Goal: Task Accomplishment & Management: Use online tool/utility

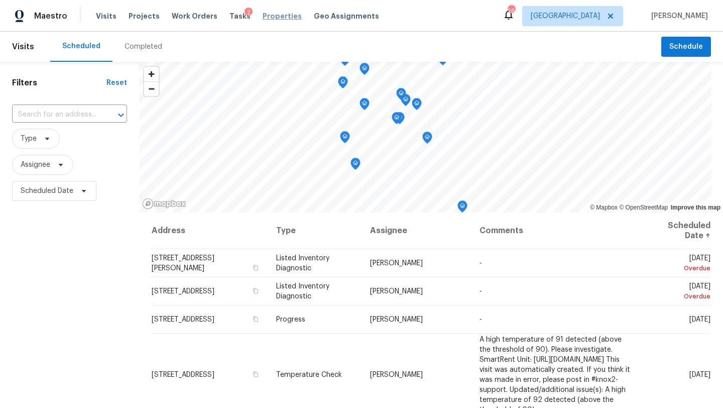
click at [273, 12] on span "Properties" at bounding box center [282, 16] width 39 height 10
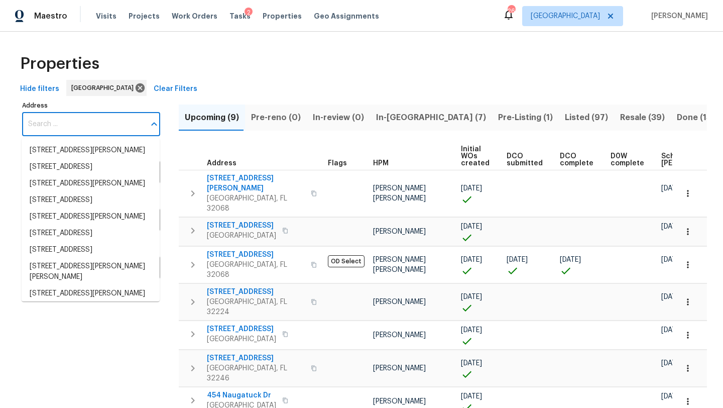
click at [124, 122] on input "Address" at bounding box center [83, 125] width 123 height 24
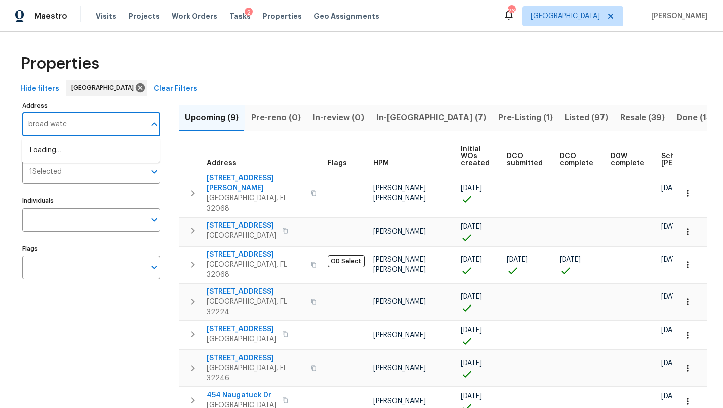
type input "broad water"
click at [104, 149] on li "[STREET_ADDRESS]" at bounding box center [91, 150] width 138 height 17
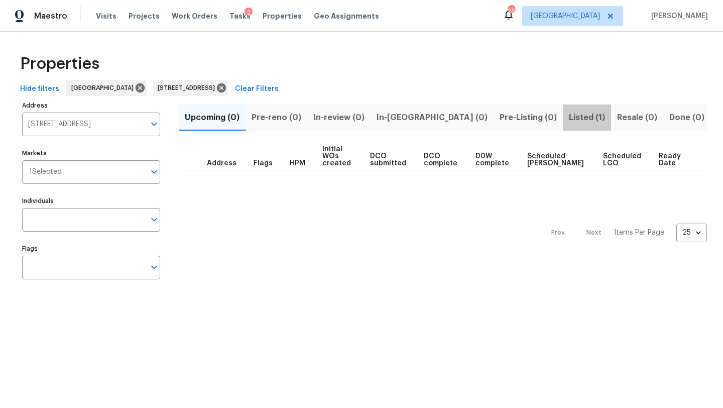
click at [367, 121] on span "Listed (1)" at bounding box center [587, 118] width 36 height 14
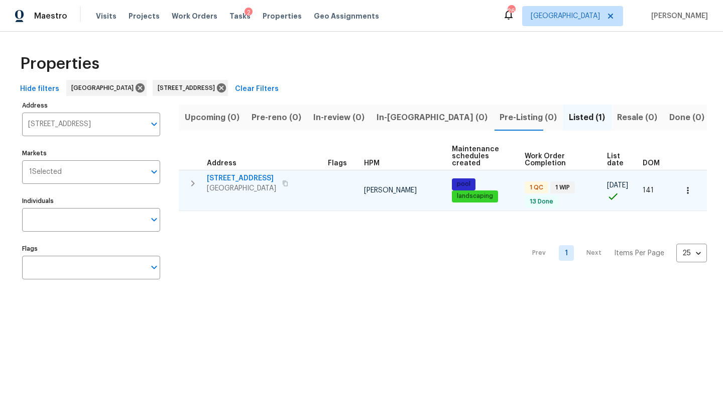
click at [238, 179] on span "[STREET_ADDRESS]" at bounding box center [241, 178] width 69 height 10
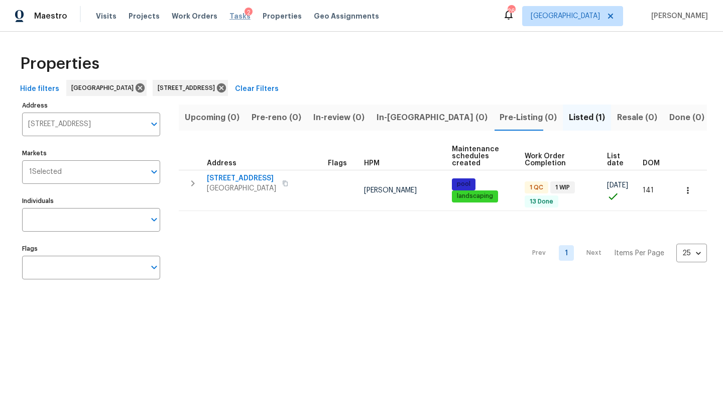
click at [230, 17] on span "Tasks" at bounding box center [240, 16] width 21 height 7
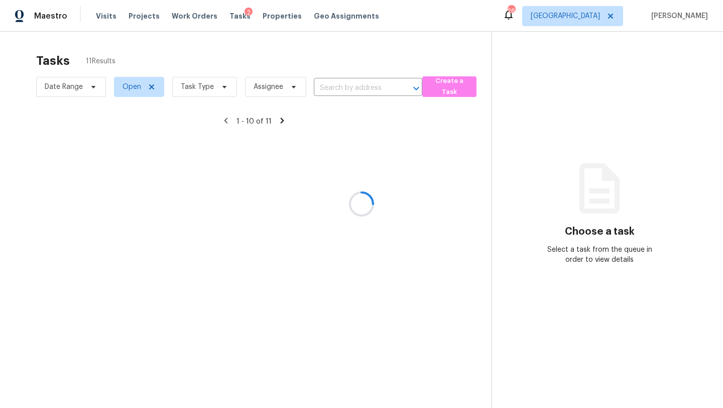
click at [197, 92] on div at bounding box center [361, 204] width 723 height 408
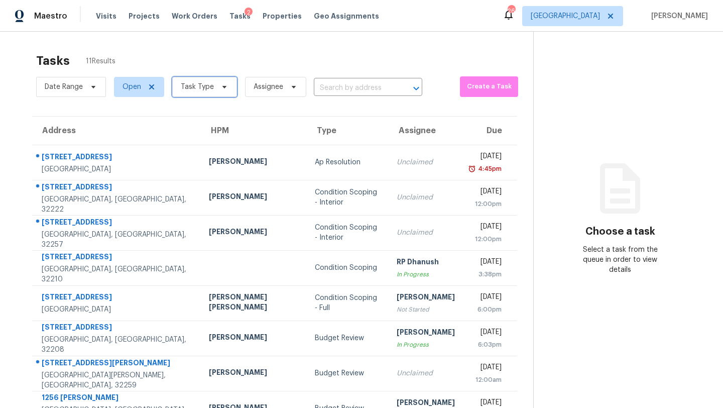
click at [197, 91] on span "Task Type" at bounding box center [197, 87] width 33 height 10
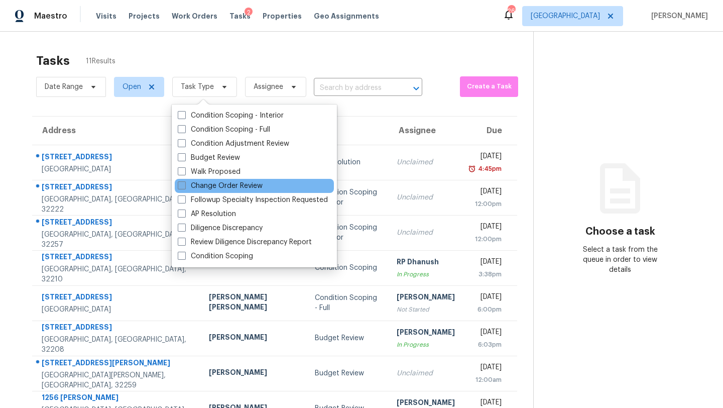
click at [213, 181] on label "Change Order Review" at bounding box center [220, 186] width 85 height 10
click at [184, 181] on input "Change Order Review" at bounding box center [181, 184] width 7 height 7
checkbox input "true"
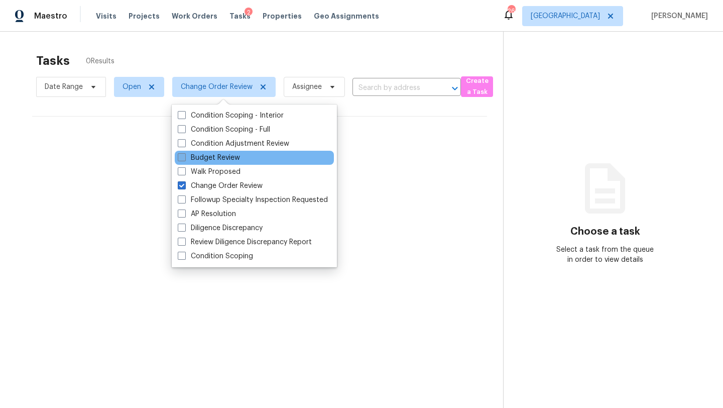
click at [211, 160] on label "Budget Review" at bounding box center [209, 158] width 62 height 10
click at [184, 159] on input "Budget Review" at bounding box center [181, 156] width 7 height 7
checkbox input "true"
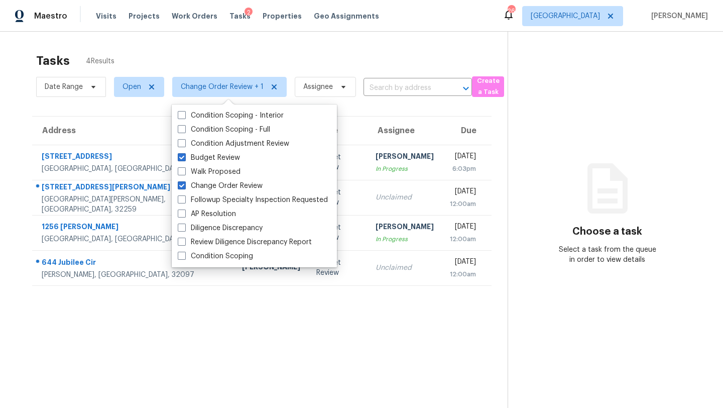
click at [277, 72] on div "Tasks 4 Results" at bounding box center [272, 61] width 472 height 26
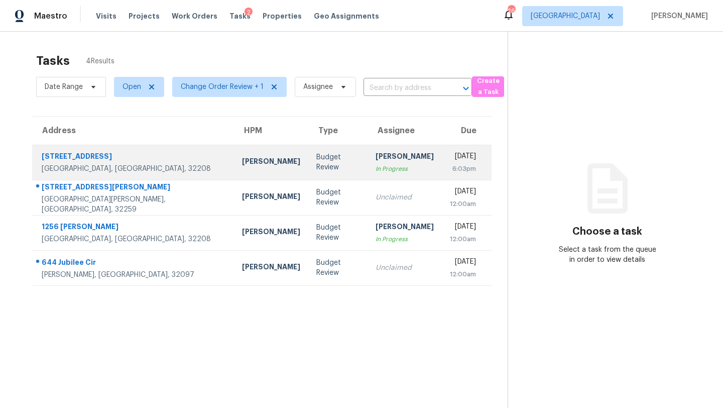
click at [367, 169] on div "In Progress" at bounding box center [405, 169] width 58 height 10
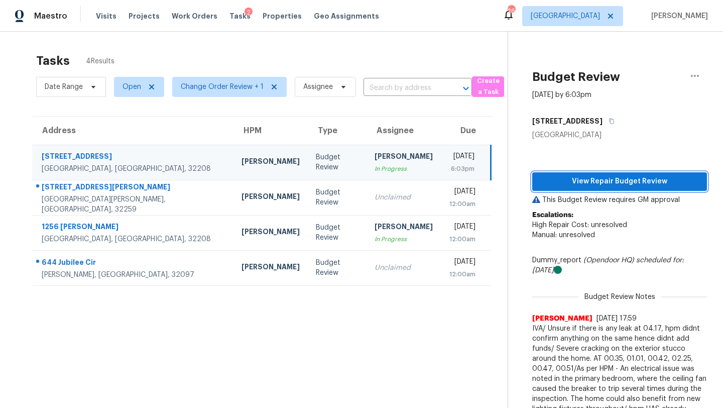
click at [367, 173] on button "View Repair Budget Review" at bounding box center [619, 181] width 175 height 19
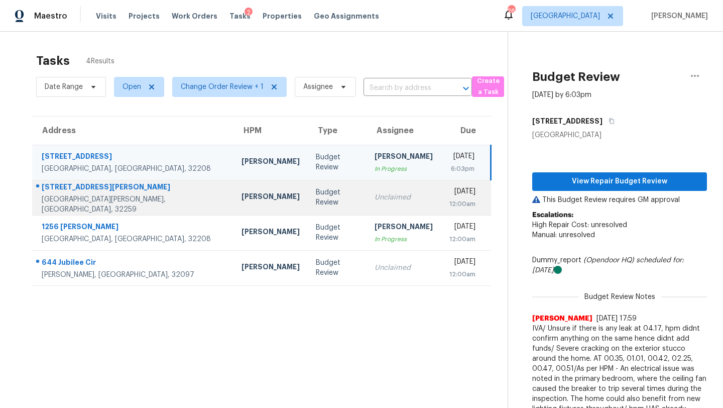
click at [367, 193] on div "Unclaimed" at bounding box center [404, 197] width 58 height 10
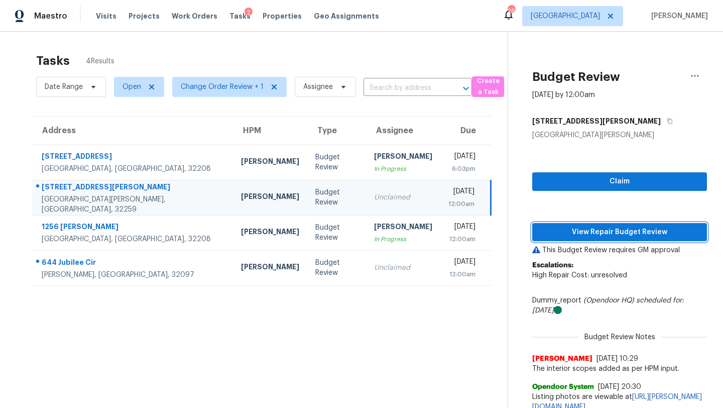
click at [367, 228] on span "View Repair Budget Review" at bounding box center [619, 232] width 159 height 13
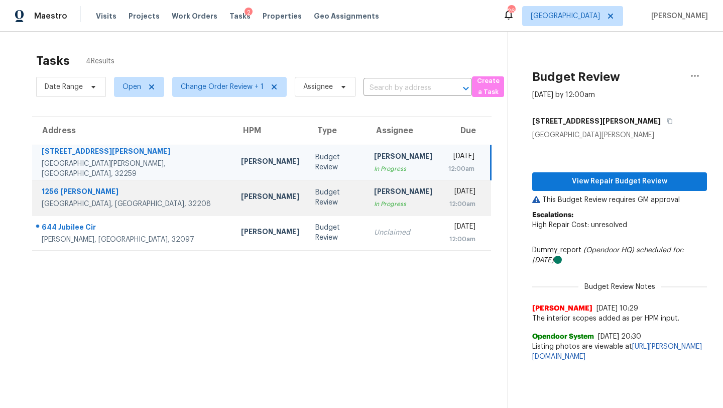
click at [366, 212] on td "[PERSON_NAME] In Progress" at bounding box center [403, 197] width 74 height 35
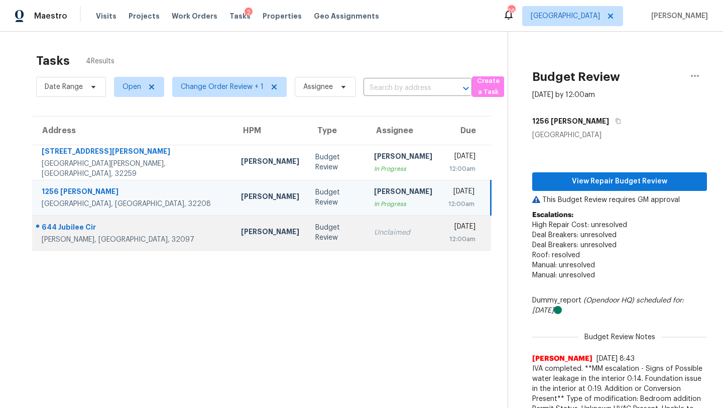
click at [367, 231] on div "Unclaimed" at bounding box center [403, 233] width 58 height 10
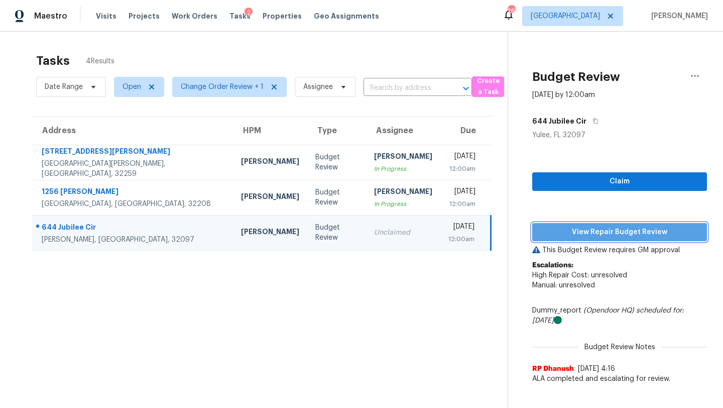
click at [367, 227] on span "View Repair Budget Review" at bounding box center [619, 232] width 159 height 13
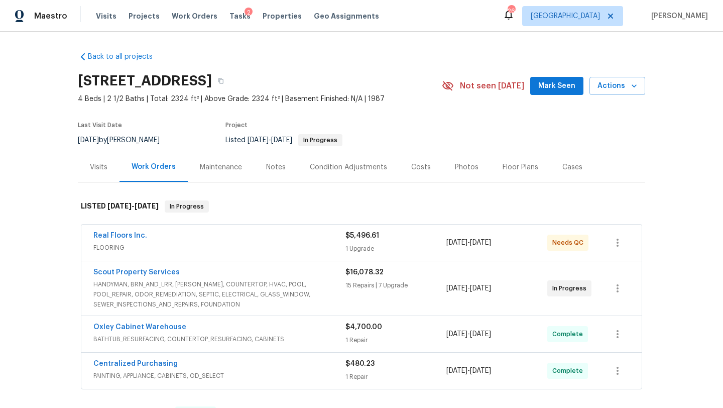
click at [120, 231] on span "Real Floors Inc." at bounding box center [120, 236] width 54 height 10
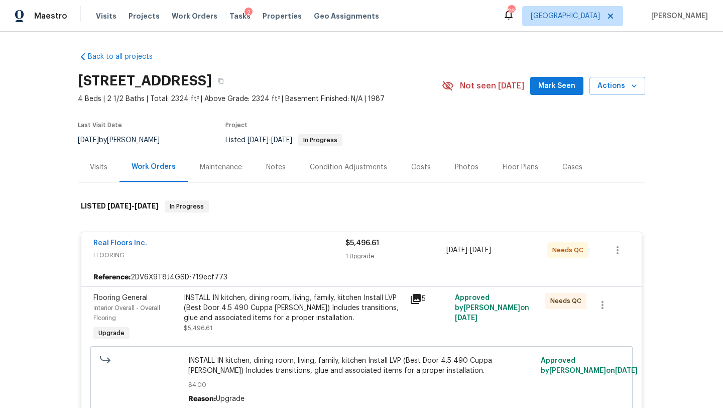
click at [268, 310] on div "INSTALL IN kitchen, dining room, living, family, kitchen Install LVP (Best Door…" at bounding box center [294, 308] width 220 height 30
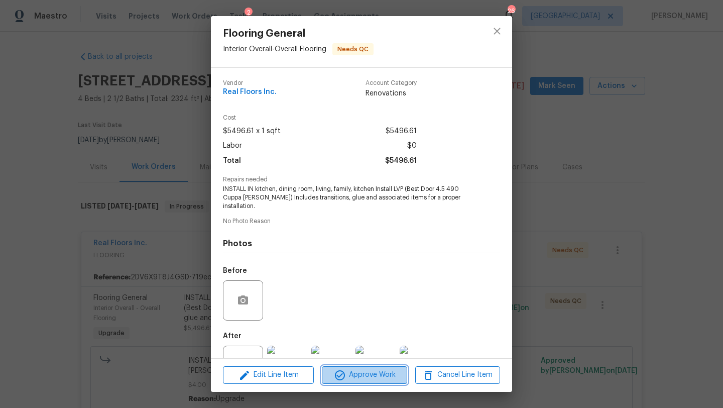
click at [367, 380] on span "Approve Work" at bounding box center [364, 375] width 79 height 13
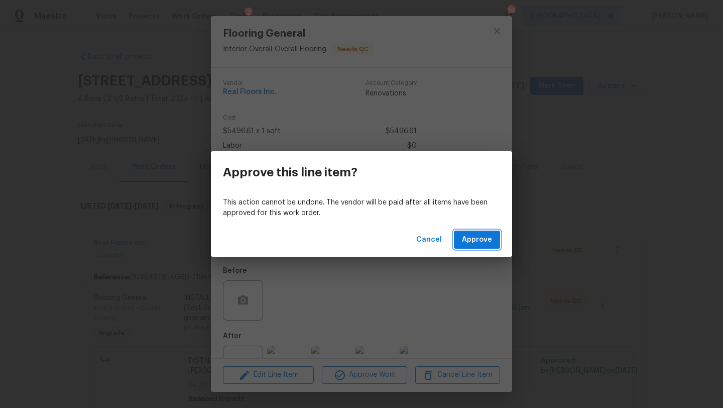
click at [475, 245] on span "Approve" at bounding box center [477, 240] width 30 height 13
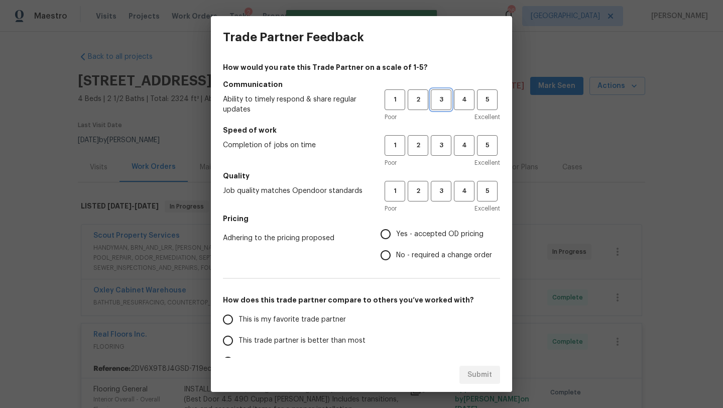
click at [438, 91] on button "3" at bounding box center [441, 99] width 21 height 21
click at [441, 156] on div "1 2 3 4 5 Poor Excellent" at bounding box center [443, 151] width 116 height 33
click at [440, 147] on span "3" at bounding box center [441, 146] width 19 height 12
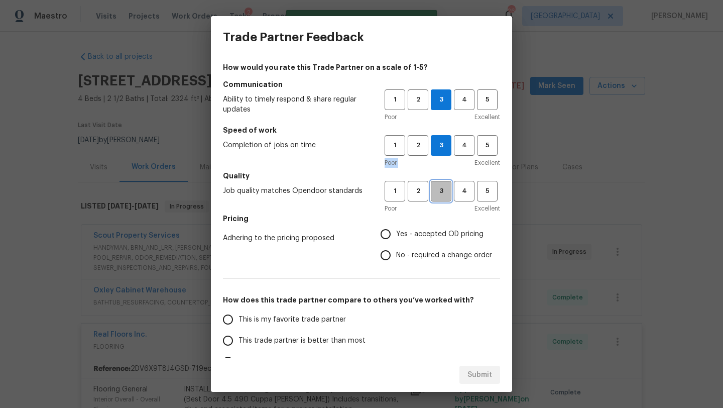
click at [443, 187] on span "3" at bounding box center [441, 191] width 19 height 12
click at [383, 235] on input "Yes - accepted OD pricing" at bounding box center [385, 234] width 21 height 21
radio input "true"
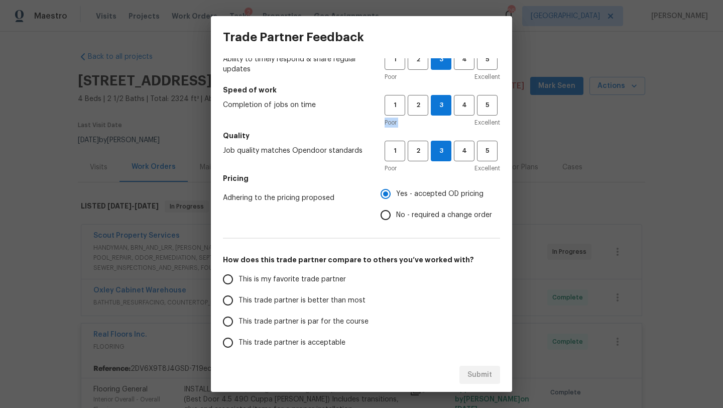
scroll to position [44, 0]
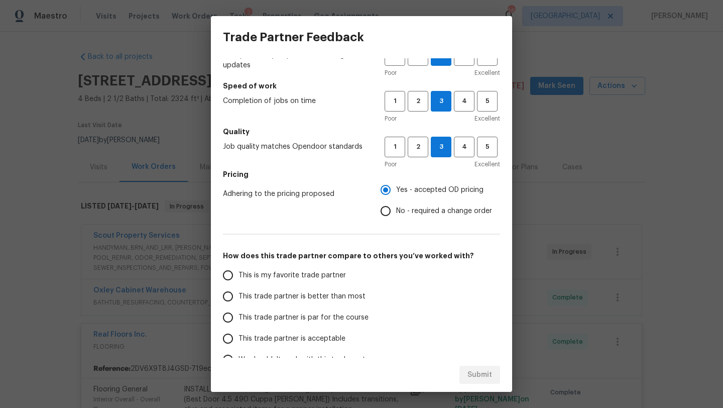
click at [261, 321] on span "This trade partner is par for the course" at bounding box center [304, 317] width 130 height 11
click at [239, 321] on input "This trade partner is par for the course" at bounding box center [227, 317] width 21 height 21
click at [488, 369] on span "Submit" at bounding box center [480, 375] width 25 height 13
radio input "true"
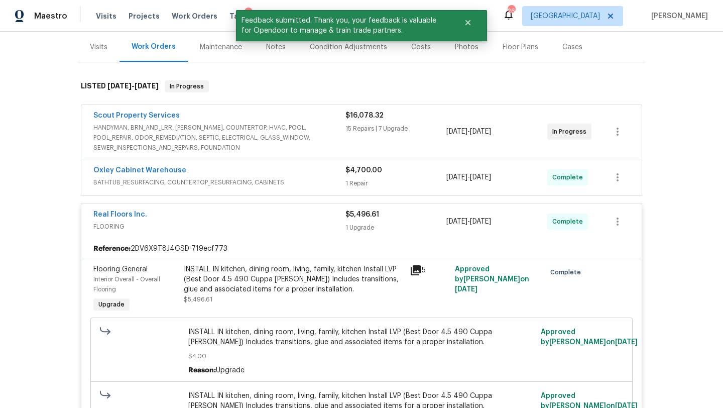
scroll to position [121, 0]
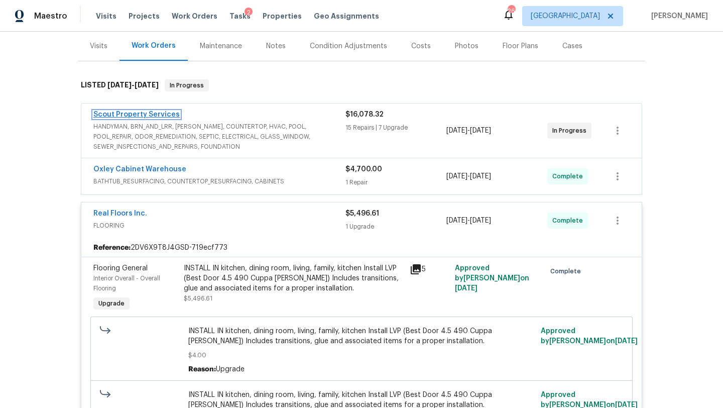
click at [156, 116] on link "Scout Property Services" at bounding box center [136, 114] width 86 height 7
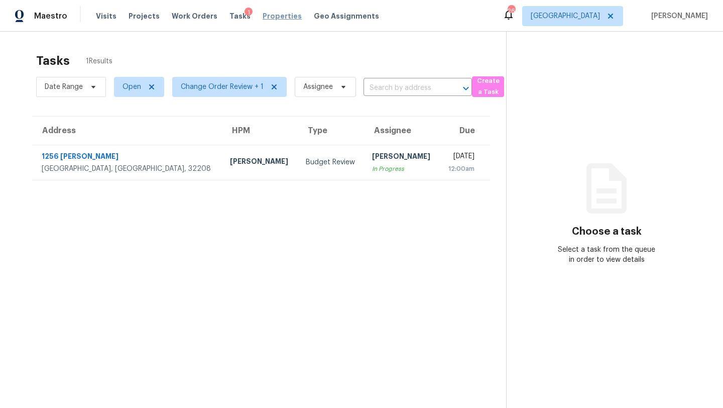
click at [264, 18] on span "Properties" at bounding box center [282, 16] width 39 height 10
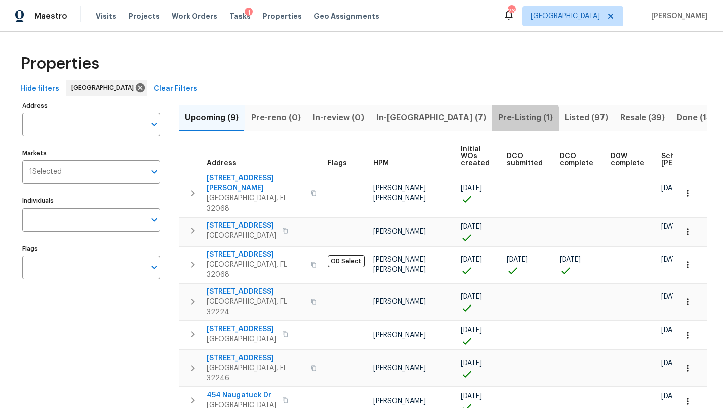
click at [498, 122] on span "Pre-Listing (1)" at bounding box center [525, 118] width 55 height 14
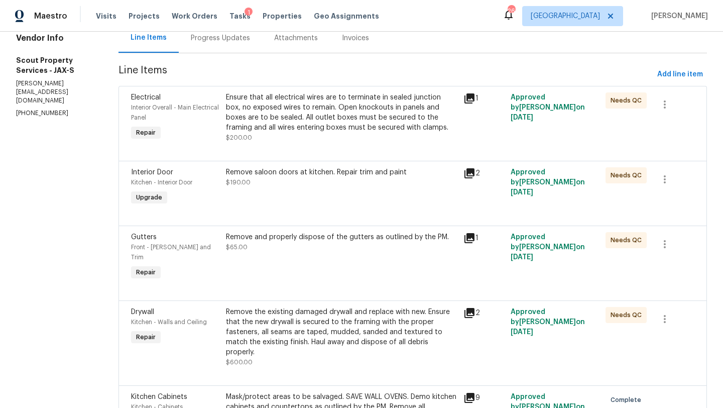
scroll to position [109, 0]
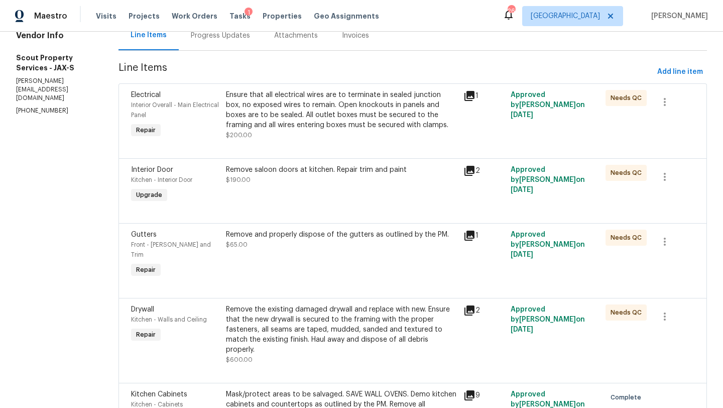
click at [298, 119] on div "Ensure that all electrical wires are to terminate in sealed junction box, no ex…" at bounding box center [342, 110] width 232 height 40
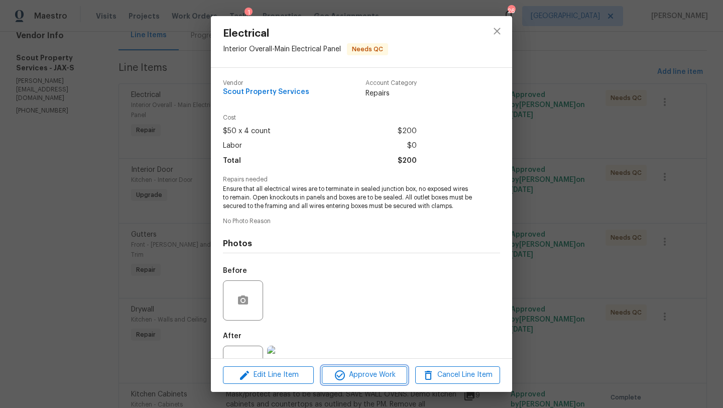
click at [360, 379] on span "Approve Work" at bounding box center [364, 375] width 79 height 13
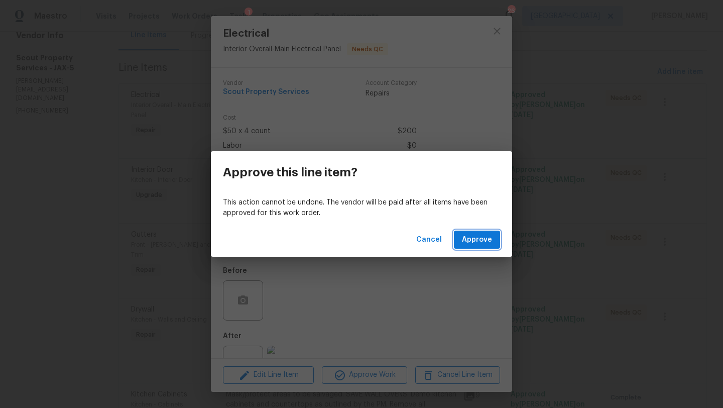
click at [484, 232] on button "Approve" at bounding box center [477, 240] width 46 height 19
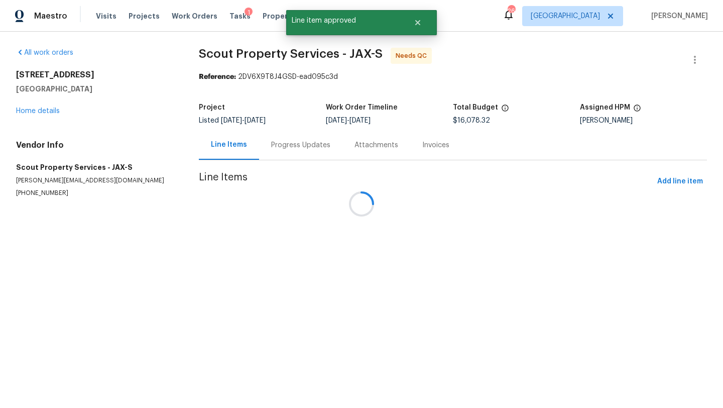
scroll to position [0, 0]
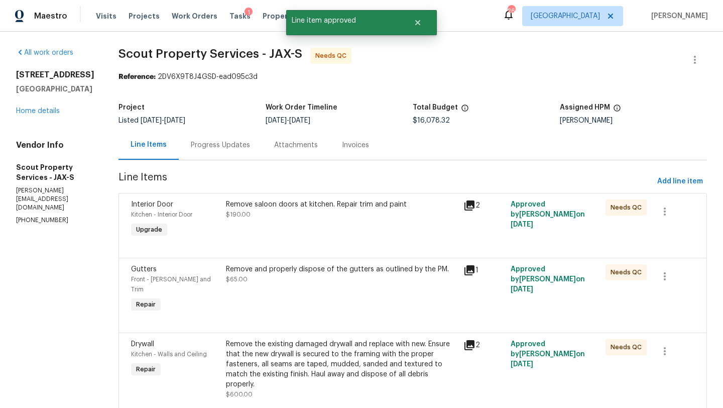
click at [374, 214] on div "Remove saloon doors at kitchen. Repair trim and paint $190.00" at bounding box center [342, 209] width 232 height 20
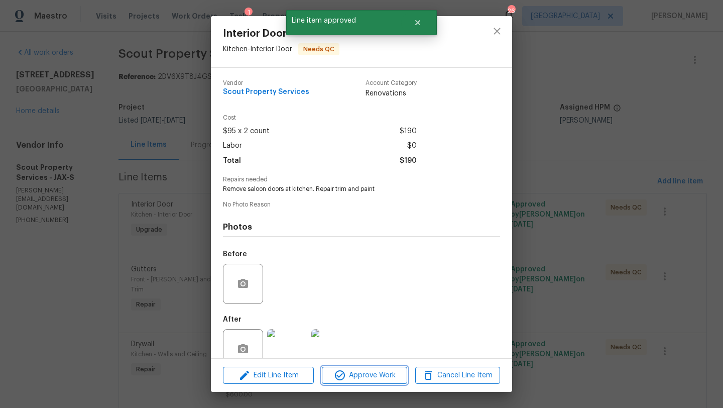
click at [387, 375] on span "Approve Work" at bounding box center [364, 375] width 79 height 13
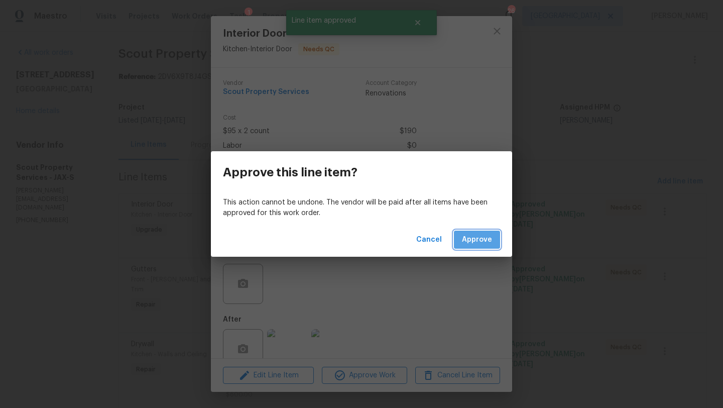
click at [474, 243] on span "Approve" at bounding box center [477, 240] width 30 height 13
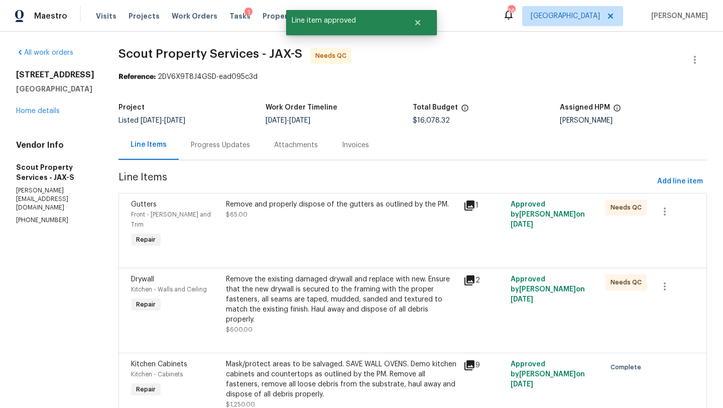
click at [380, 214] on div "Remove and properly dispose of the gutters as outlined by the PM. $65.00" at bounding box center [342, 209] width 232 height 20
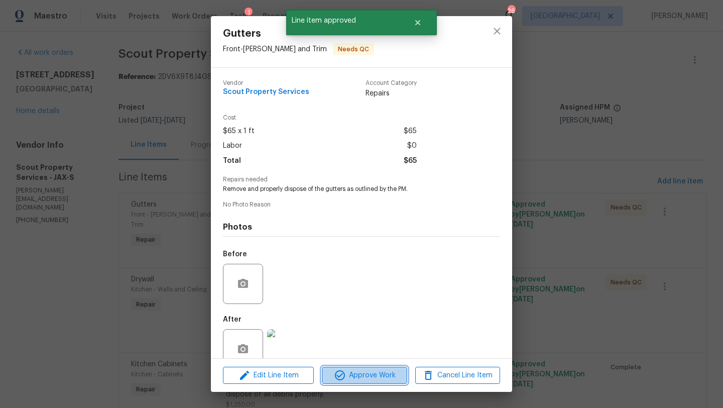
click at [373, 372] on span "Approve Work" at bounding box center [364, 375] width 79 height 13
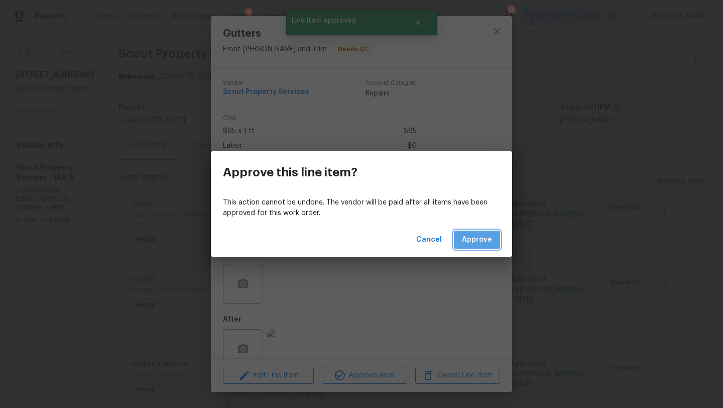
click at [481, 232] on button "Approve" at bounding box center [477, 240] width 46 height 19
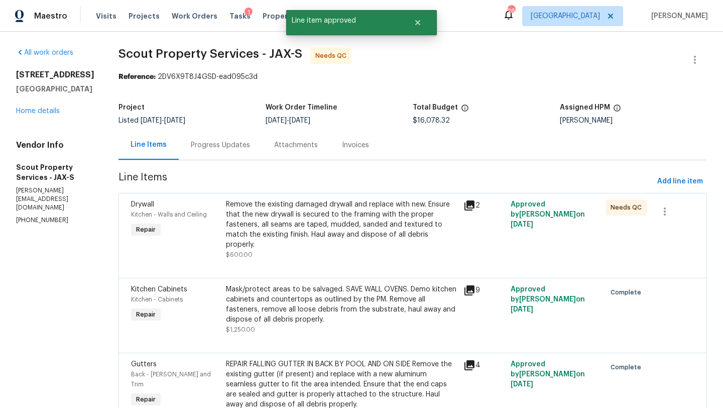
click at [403, 208] on div "Remove the existing damaged drywall and replace with new. Ensure that the new d…" at bounding box center [342, 224] width 232 height 50
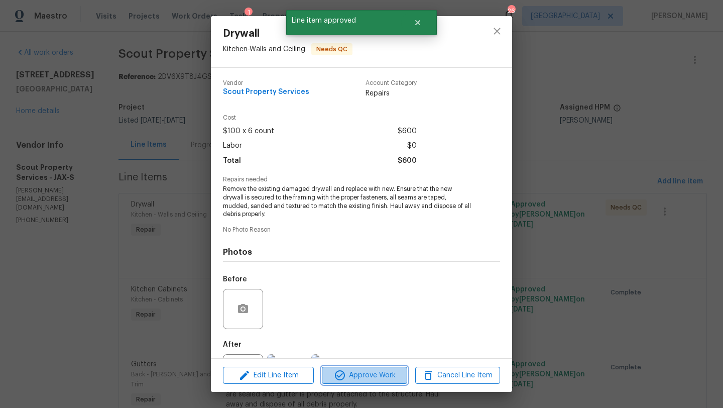
click at [374, 370] on span "Approve Work" at bounding box center [364, 375] width 79 height 13
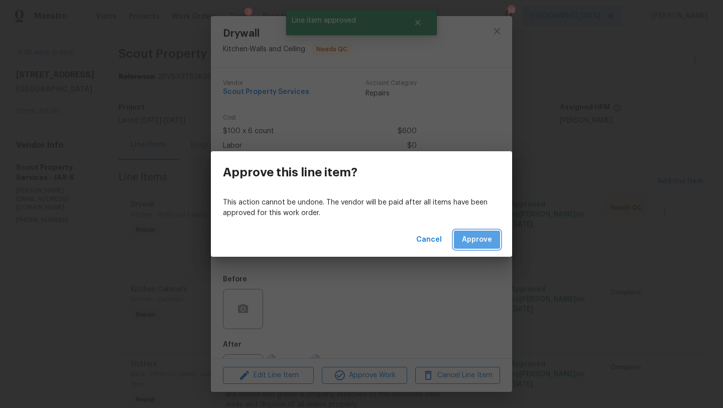
click at [479, 244] on span "Approve" at bounding box center [477, 240] width 30 height 13
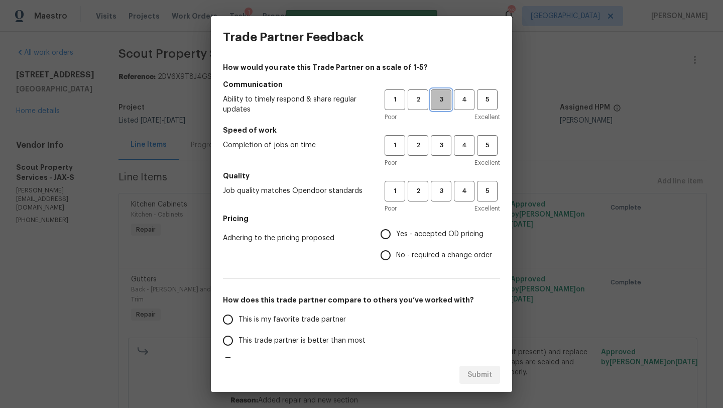
click at [447, 101] on span "3" at bounding box center [441, 100] width 19 height 12
click at [442, 143] on span "3" at bounding box center [441, 146] width 19 height 12
click at [438, 194] on span "3" at bounding box center [441, 191] width 19 height 12
click at [419, 226] on label "Yes - accepted OD pricing" at bounding box center [433, 234] width 117 height 21
click at [396, 226] on input "Yes - accepted OD pricing" at bounding box center [385, 234] width 21 height 21
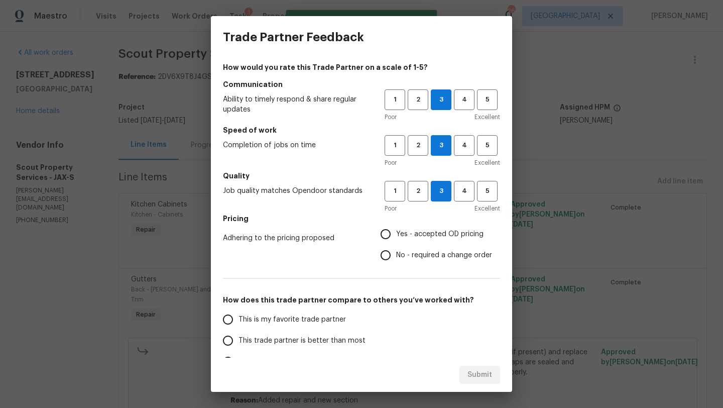
radio input "true"
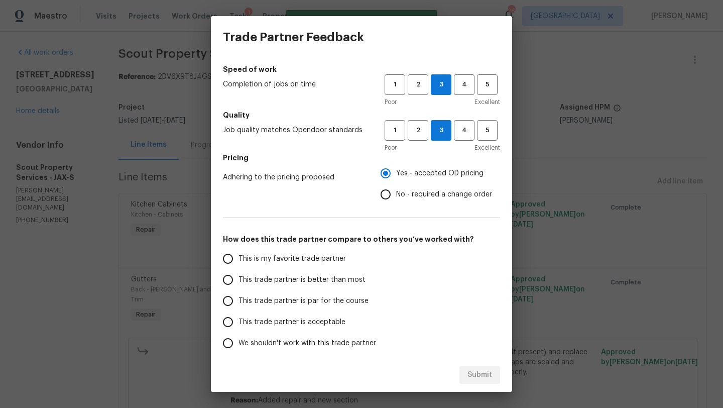
scroll to position [62, 0]
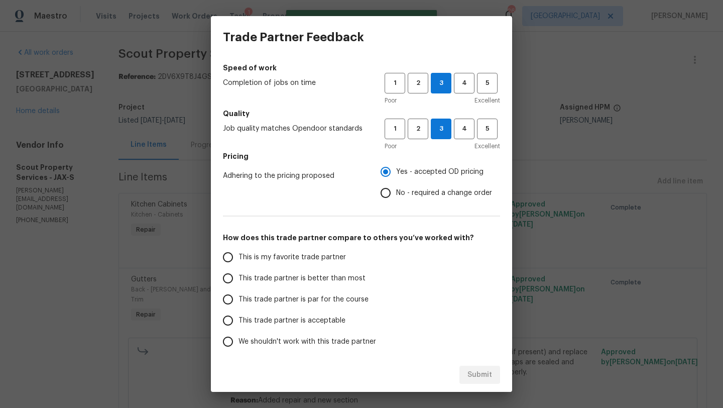
click at [282, 297] on span "This trade partner is par for the course" at bounding box center [304, 299] width 130 height 11
click at [239, 297] on input "This trade partner is par for the course" at bounding box center [227, 299] width 21 height 21
click at [488, 369] on span "Submit" at bounding box center [480, 375] width 25 height 13
radio input "true"
radio input "false"
